Goal: Transaction & Acquisition: Book appointment/travel/reservation

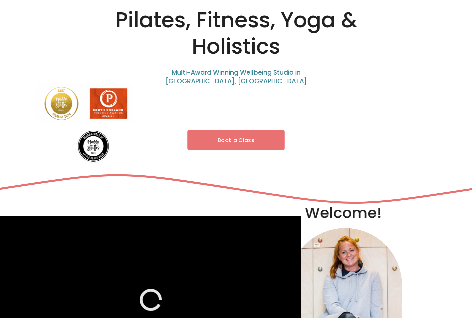
scroll to position [67, 0]
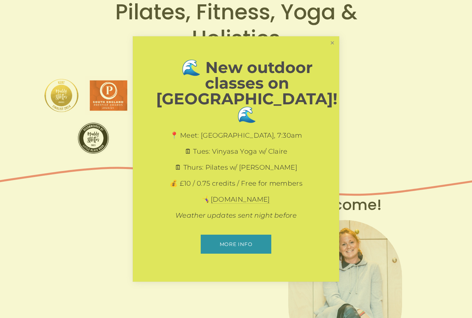
click at [335, 47] on link "Close" at bounding box center [333, 43] width 12 height 12
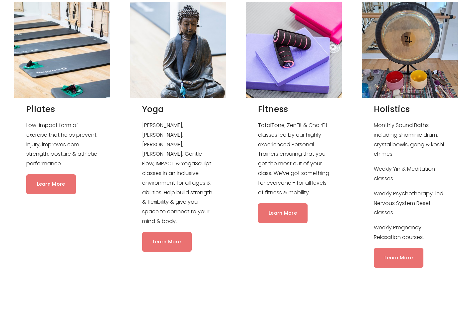
scroll to position [666, 0]
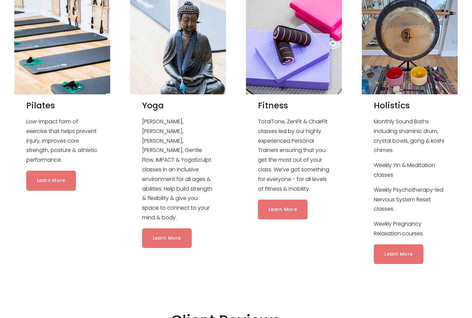
click at [281, 212] on link "Learn More" at bounding box center [283, 209] width 50 height 20
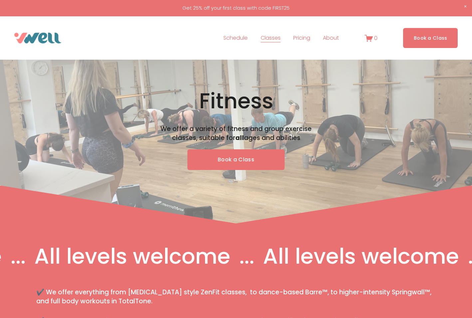
click at [241, 159] on link "Book a Class" at bounding box center [235, 159] width 97 height 21
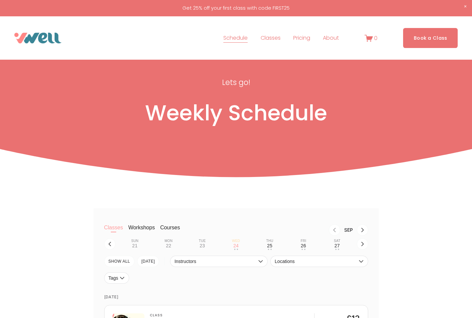
click at [306, 36] on link "Pricing" at bounding box center [301, 38] width 17 height 11
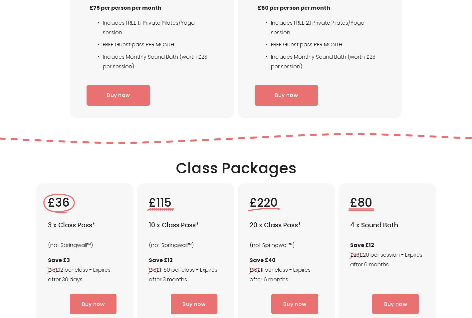
scroll to position [1199, 0]
